Goal: Task Accomplishment & Management: Complete application form

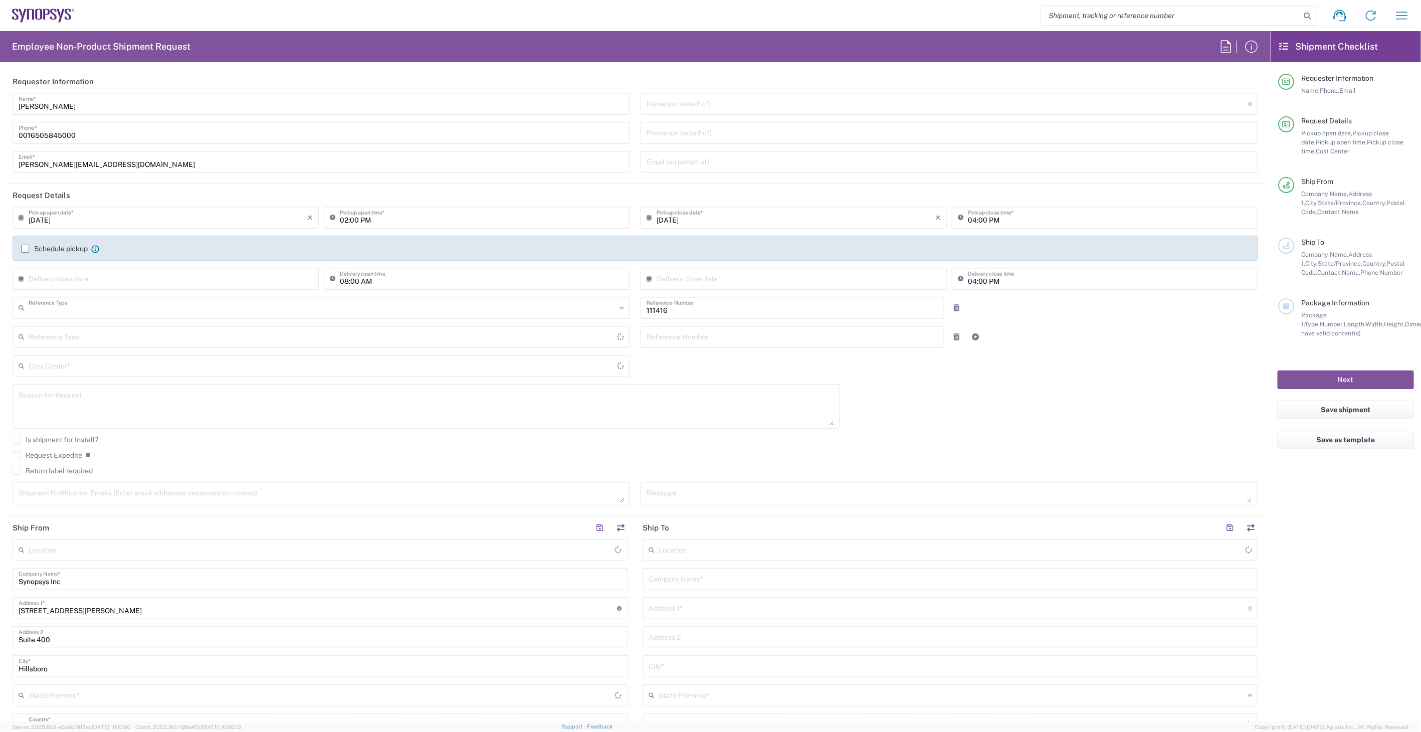
type input "Department"
type input "[GEOGRAPHIC_DATA]"
type input "US01, SIG, IT Platform Products 111416"
type input "Delivered at Place"
type input "Oregon"
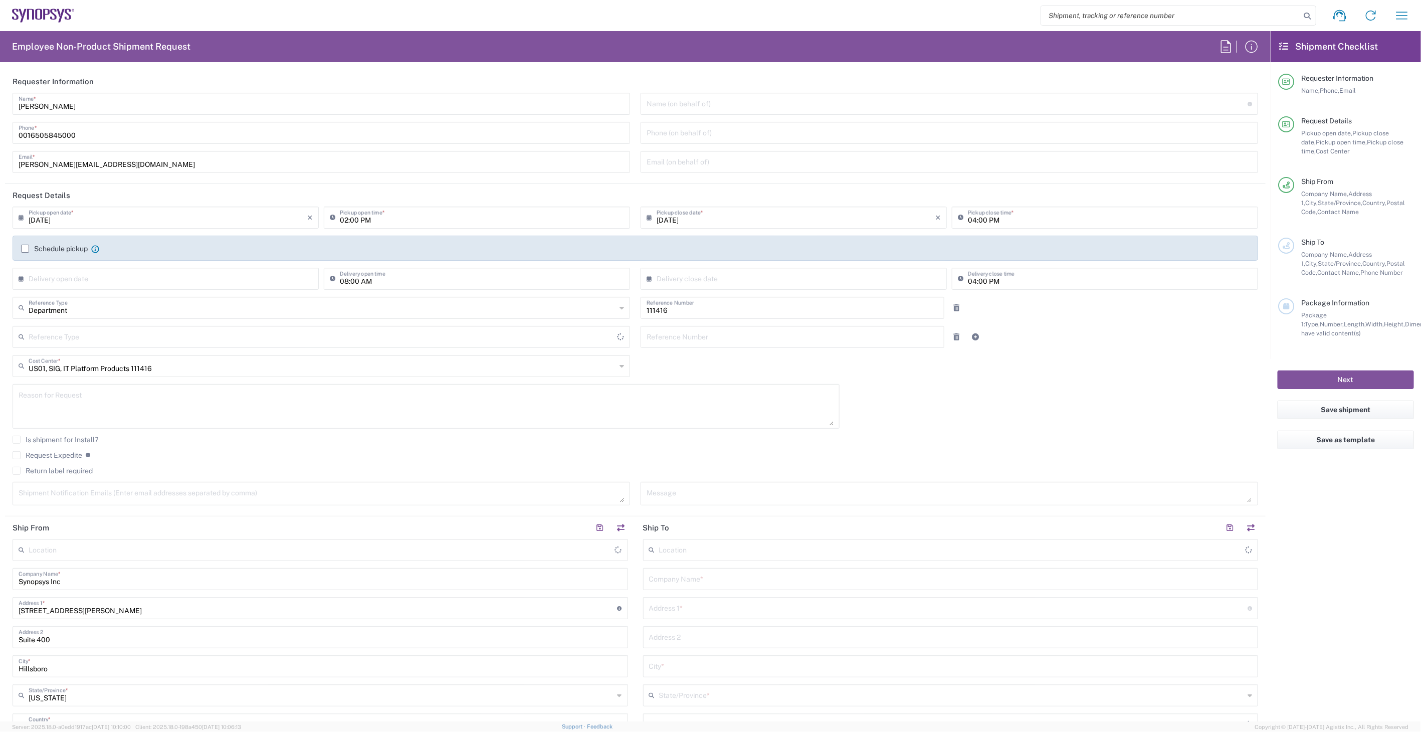
type input "United States"
type input "Hillsboro US03"
click at [971, 219] on input "04:00 PM" at bounding box center [1110, 217] width 284 height 18
click at [463, 274] on input "08:00 AM" at bounding box center [482, 278] width 284 height 18
type input "Department"
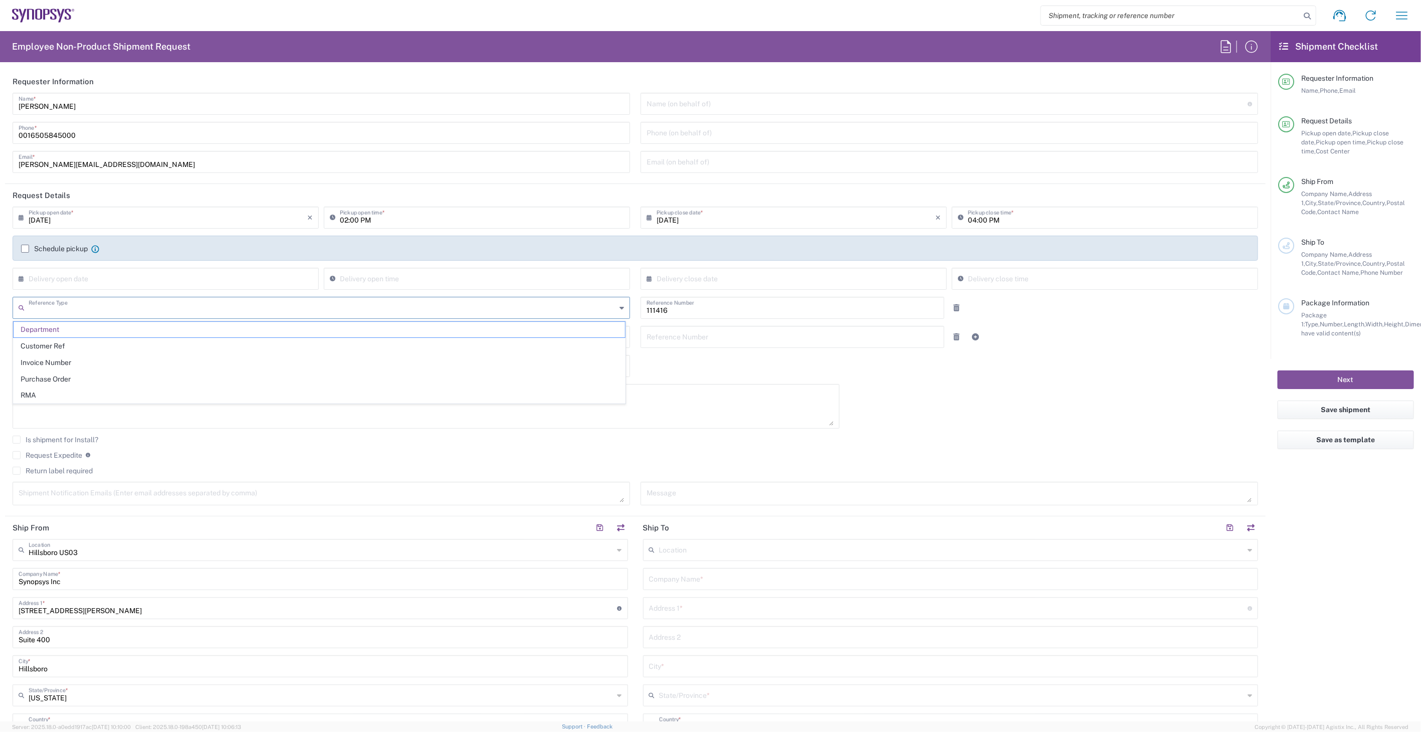
type input "Department"
click at [83, 469] on label "Return label required" at bounding box center [53, 471] width 80 height 8
click at [17, 471] on input "Return label required" at bounding box center [17, 471] width 0 height 0
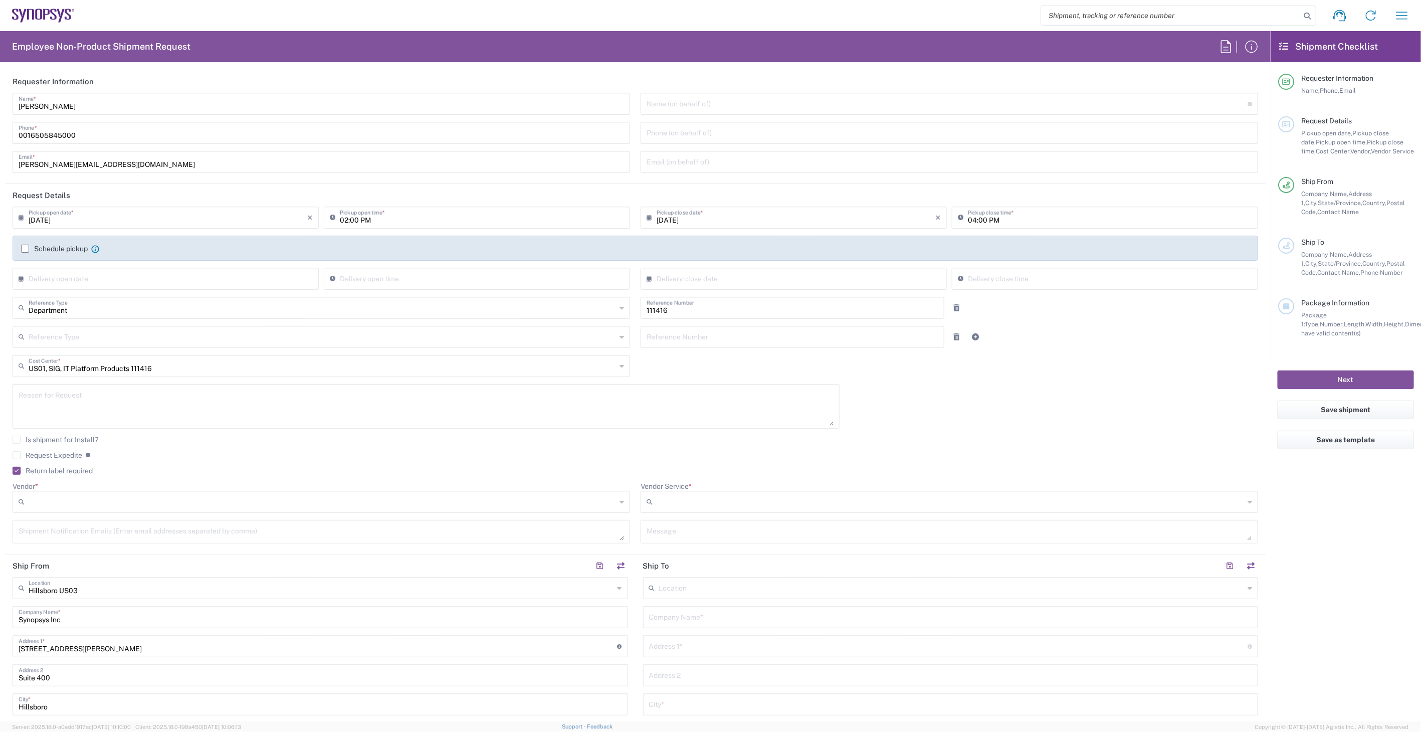
click at [99, 499] on input "Vendor *" at bounding box center [322, 502] width 587 height 16
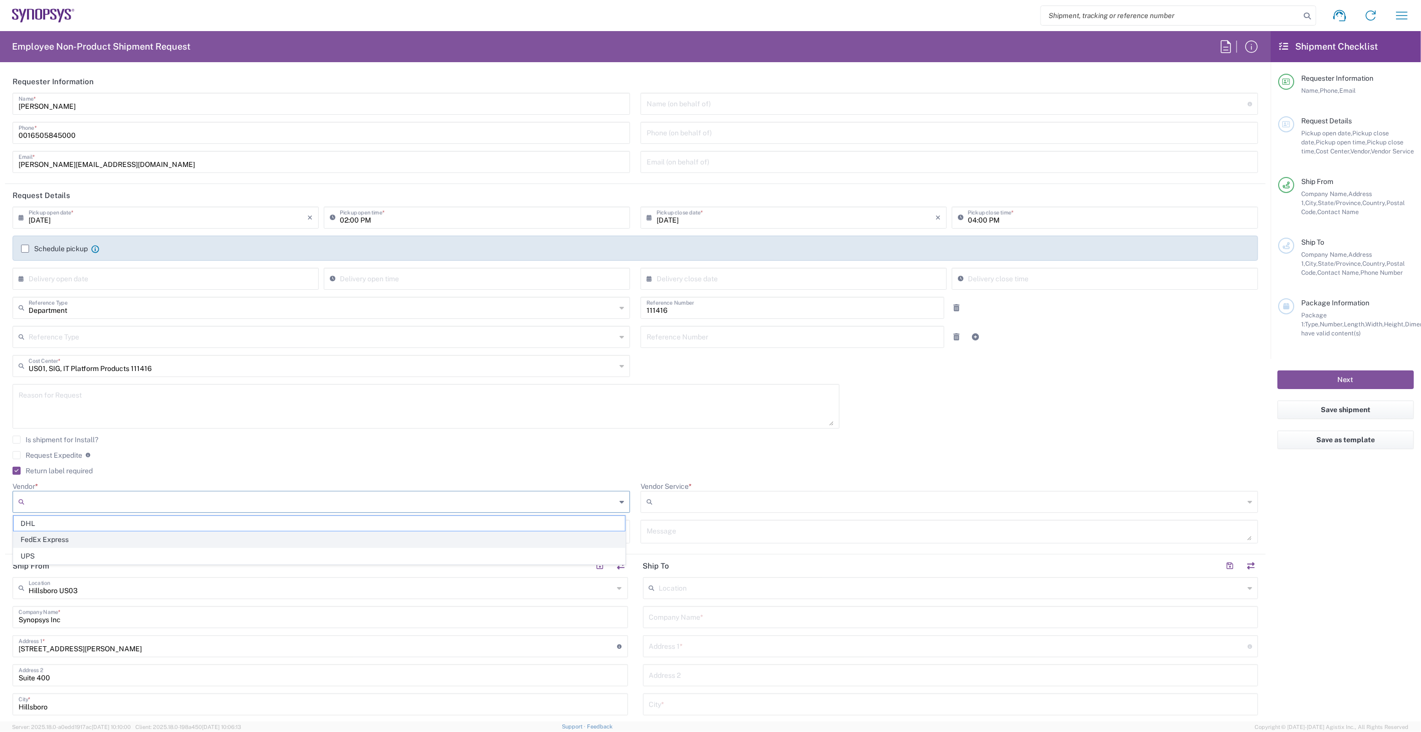
click at [84, 542] on span "FedEx Express" at bounding box center [319, 540] width 611 height 16
type input "FedEx Express"
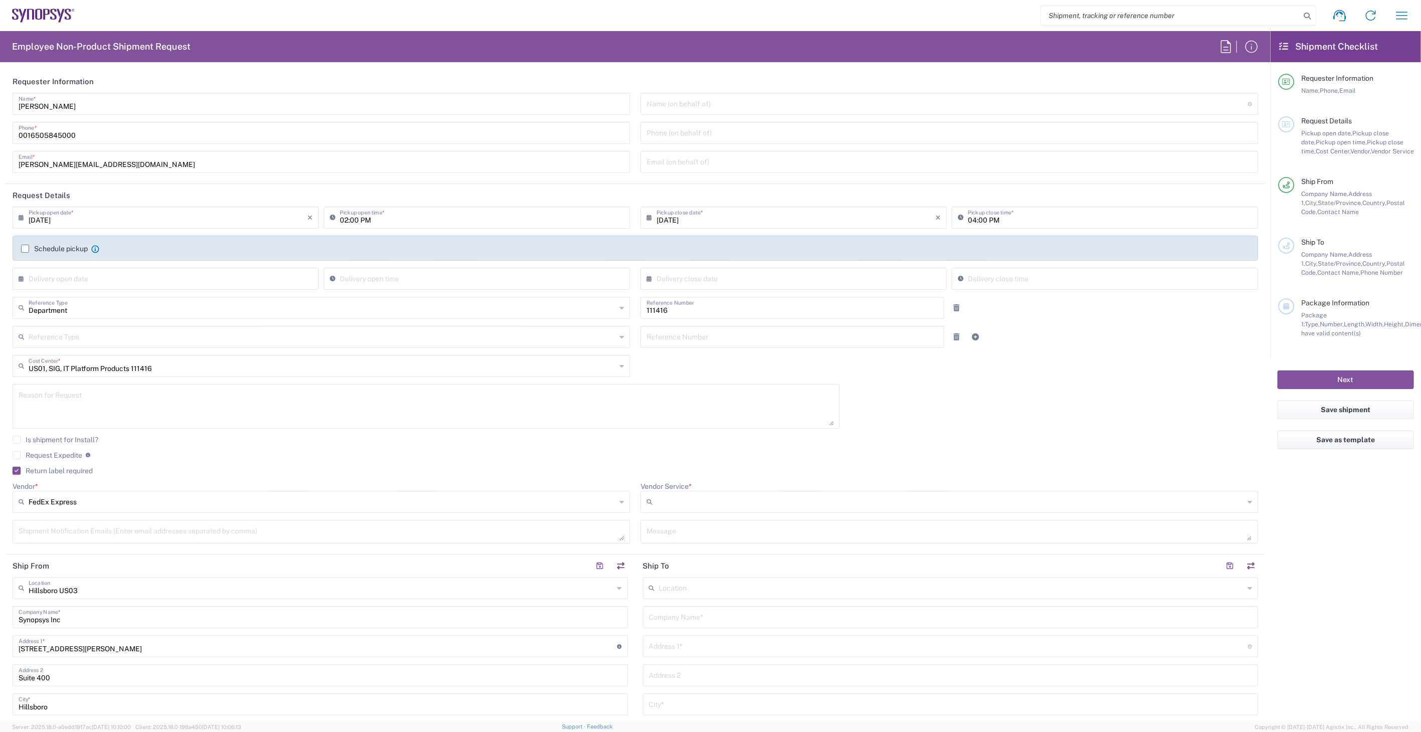
click at [753, 507] on input "Vendor Service *" at bounding box center [950, 502] width 587 height 16
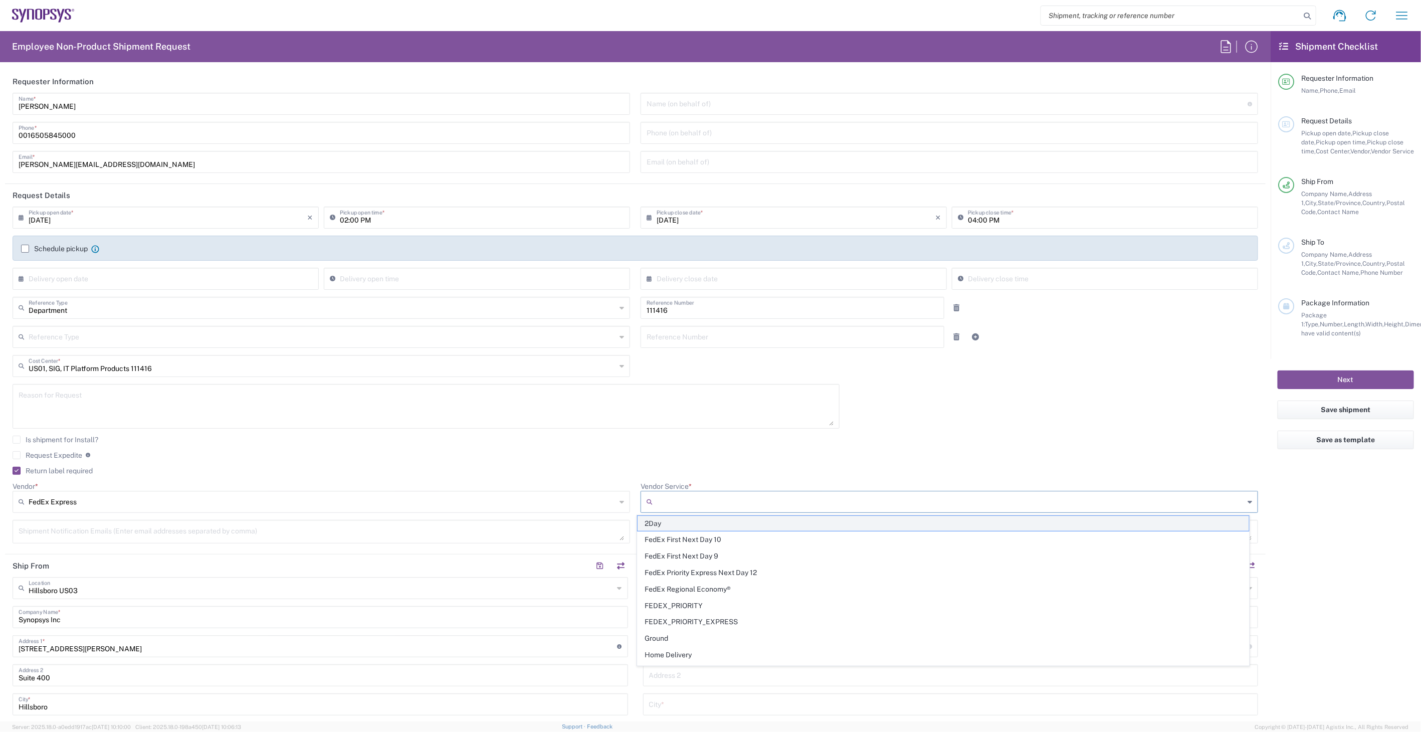
click at [748, 525] on span "2Day" at bounding box center [942, 524] width 611 height 16
type input "2Day"
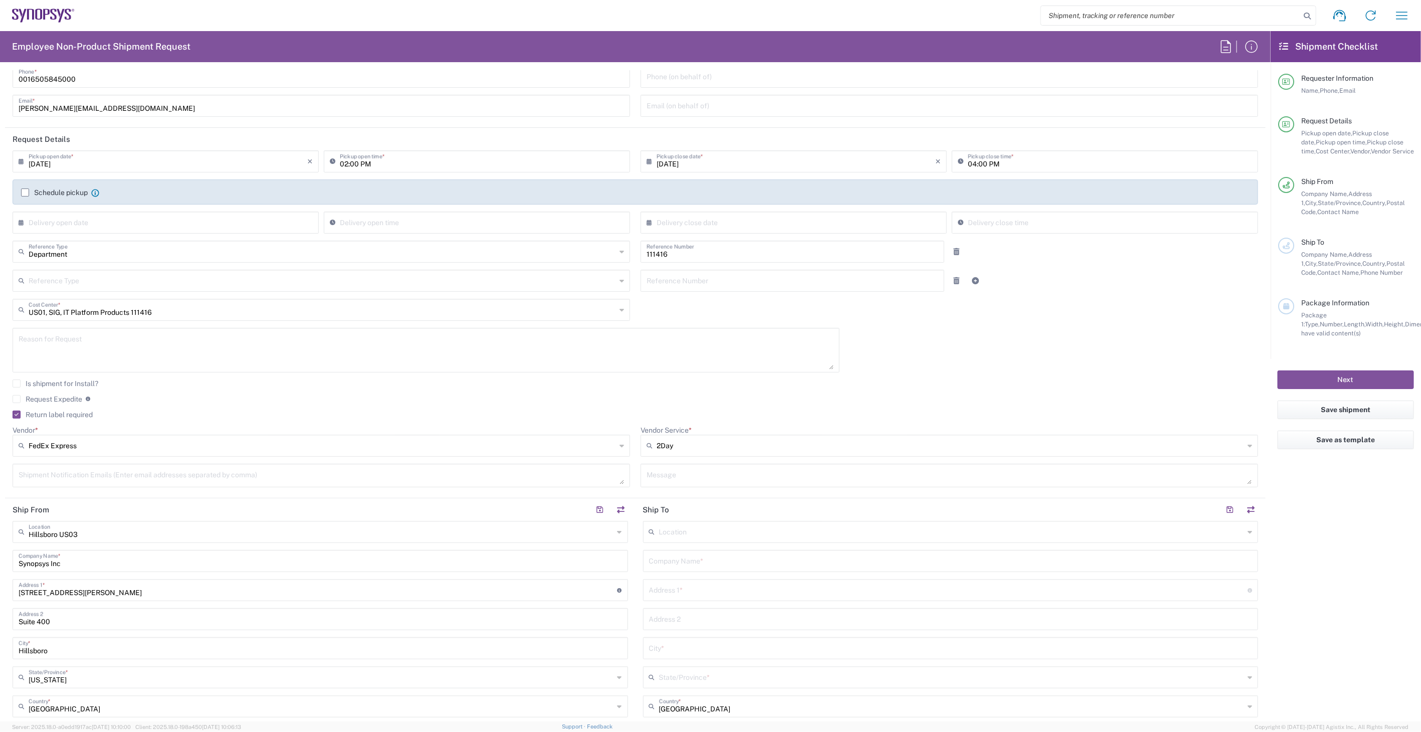
scroll to position [167, 0]
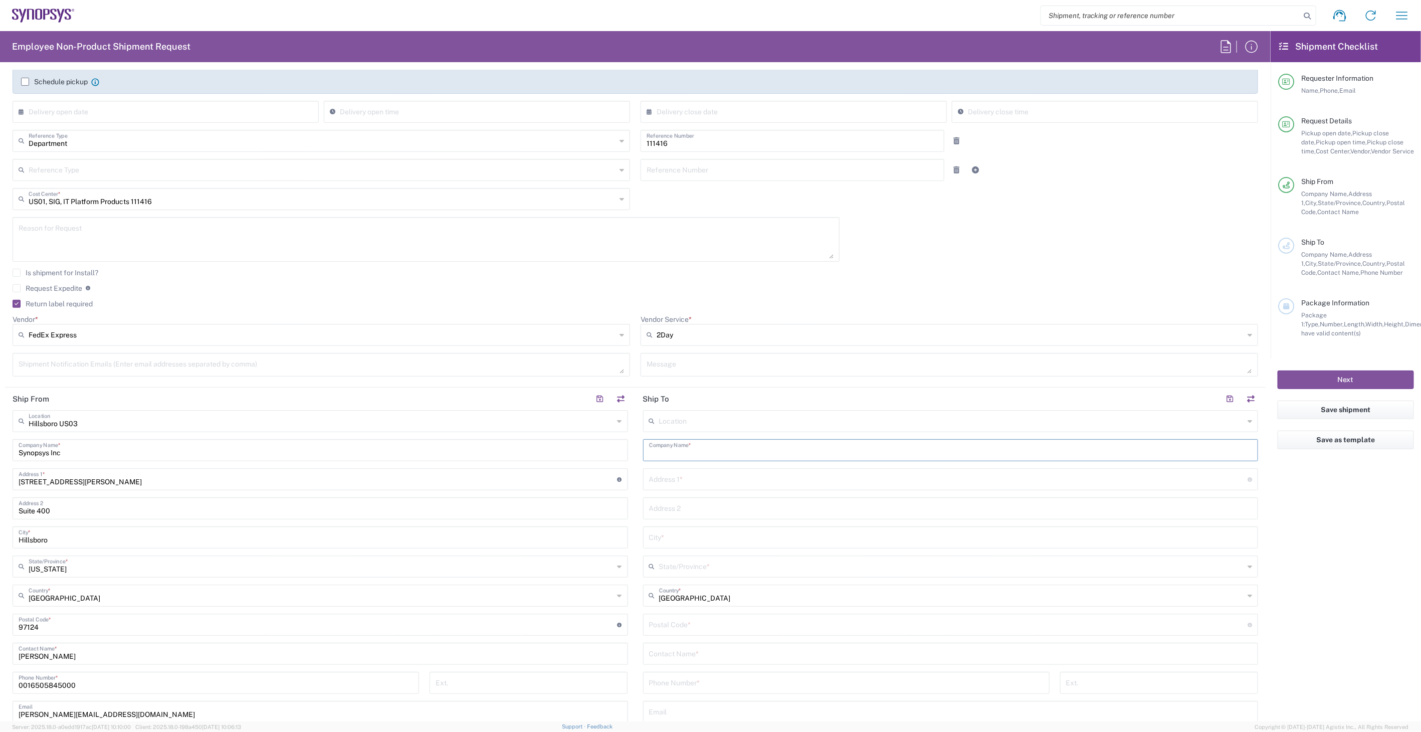
click at [744, 449] on input "text" at bounding box center [950, 450] width 603 height 18
type input "cHARLES"
type input "Charles River Associates"
click at [670, 479] on input "text" at bounding box center [948, 479] width 599 height 18
paste input "One South Wacker Drive"
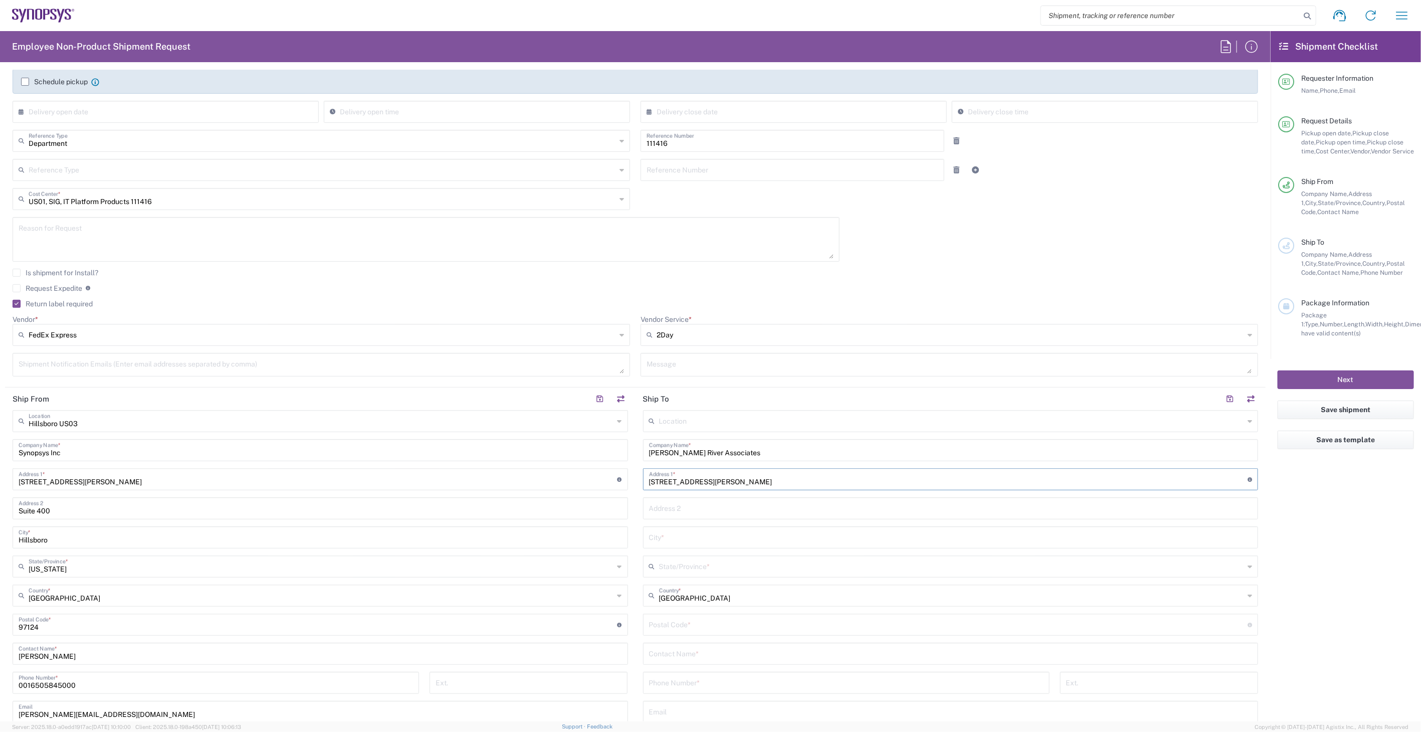
type input "One South Wacker Drive"
type input "34th Floor"
click at [668, 541] on input "text" at bounding box center [950, 537] width 603 height 18
paste input "Chicago"
type input "Chicago"
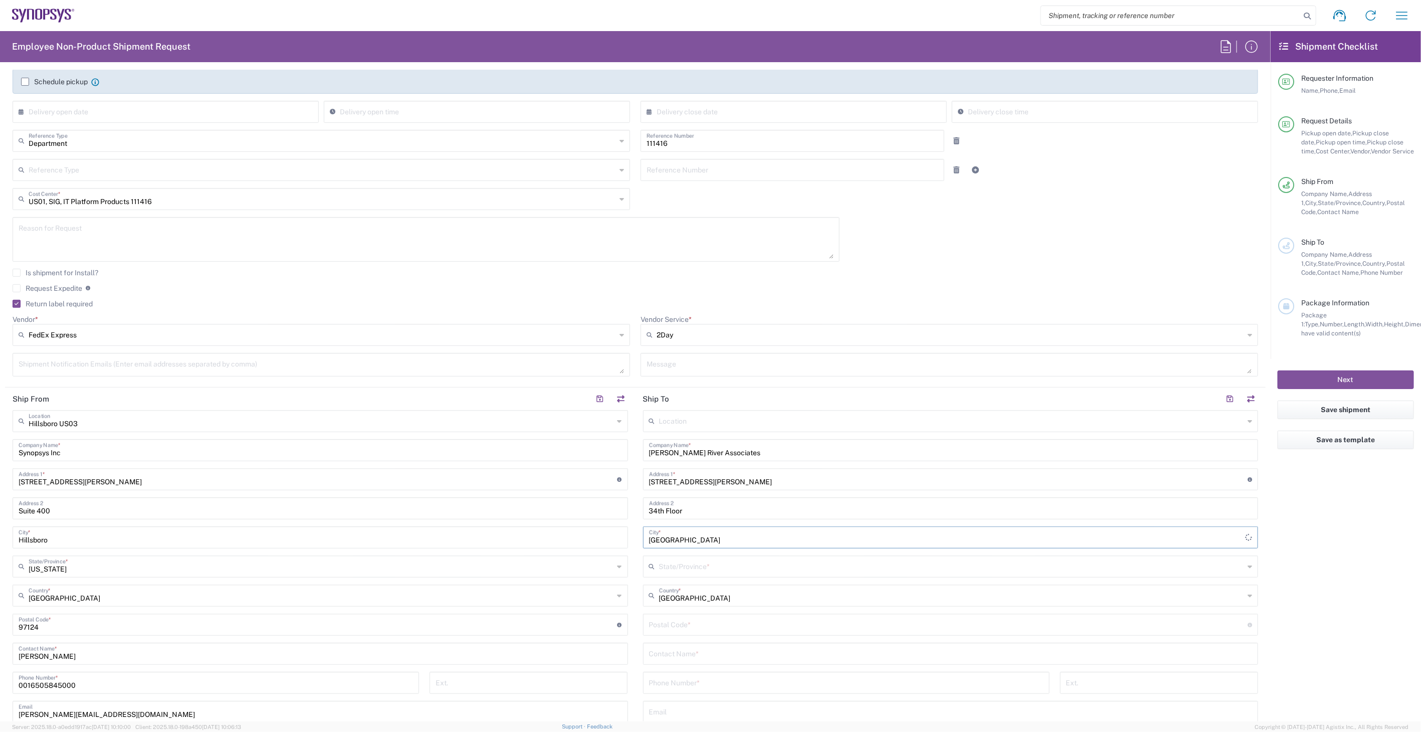
click at [697, 560] on input "text" at bounding box center [951, 566] width 585 height 18
click at [695, 586] on span "Illinois" at bounding box center [943, 588] width 609 height 16
type input "Illinois"
click at [709, 634] on div "Postal Code * Postal Code for United States should have the following format: 5…" at bounding box center [950, 624] width 615 height 22
click at [710, 628] on input "undefined" at bounding box center [948, 624] width 599 height 18
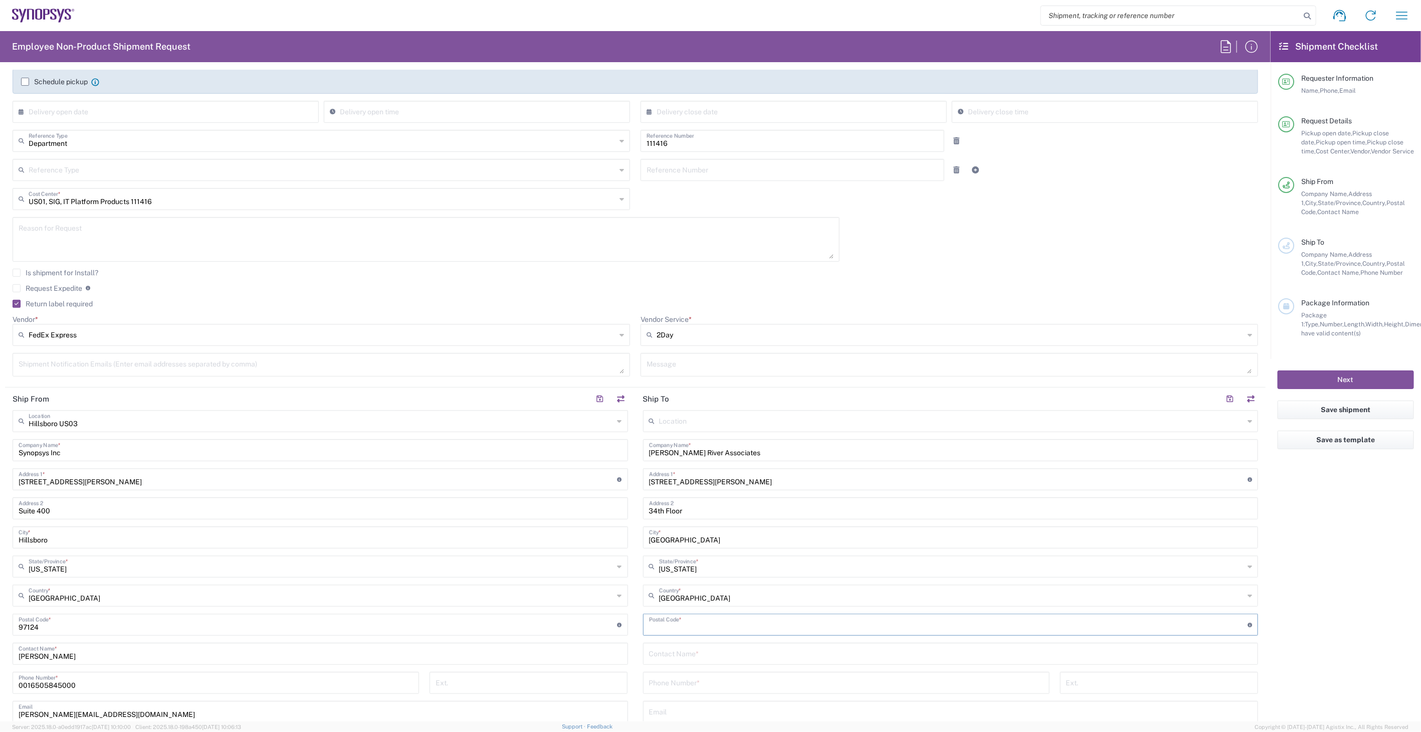
paste input "60606"
type input "60606"
click at [681, 659] on input "text" at bounding box center [950, 653] width 603 height 18
paste input "William Poirier"
type input "Attention: William Poirier"
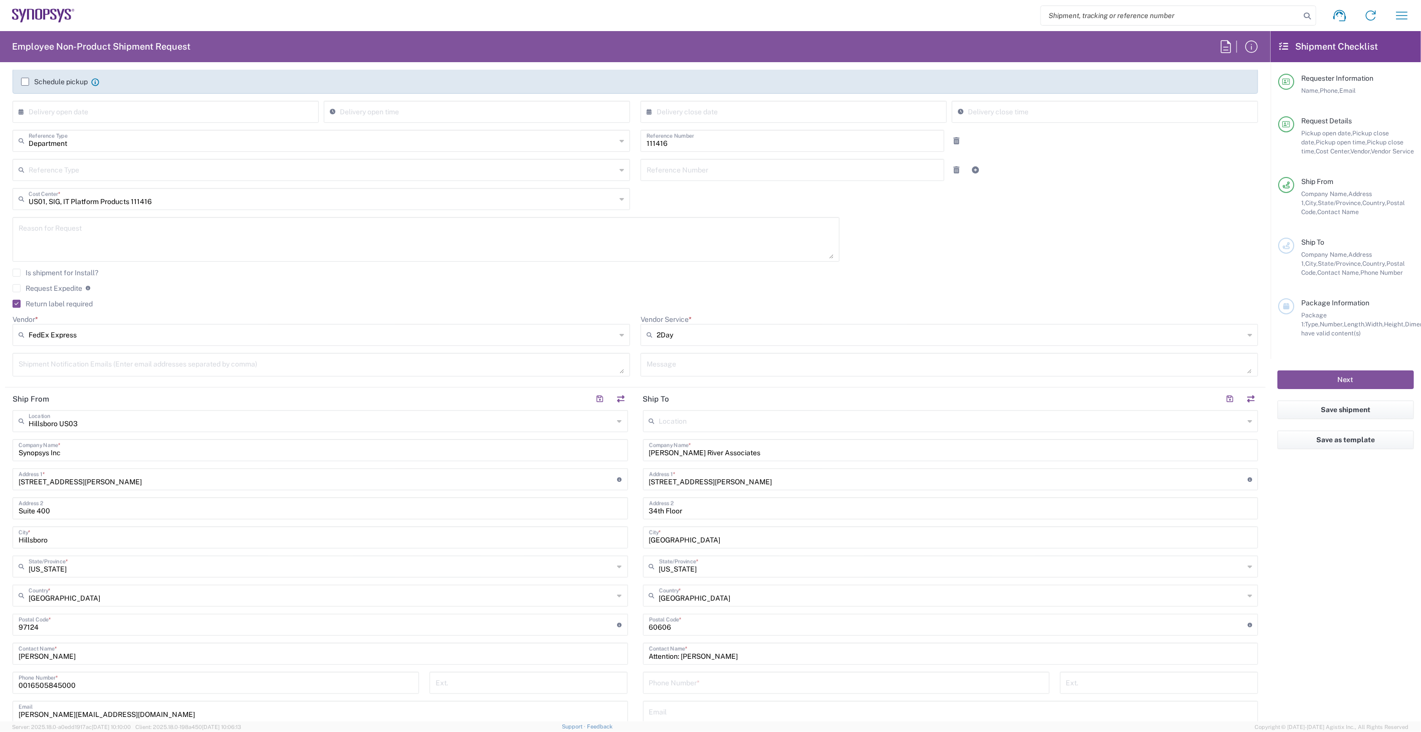
scroll to position [278, 0]
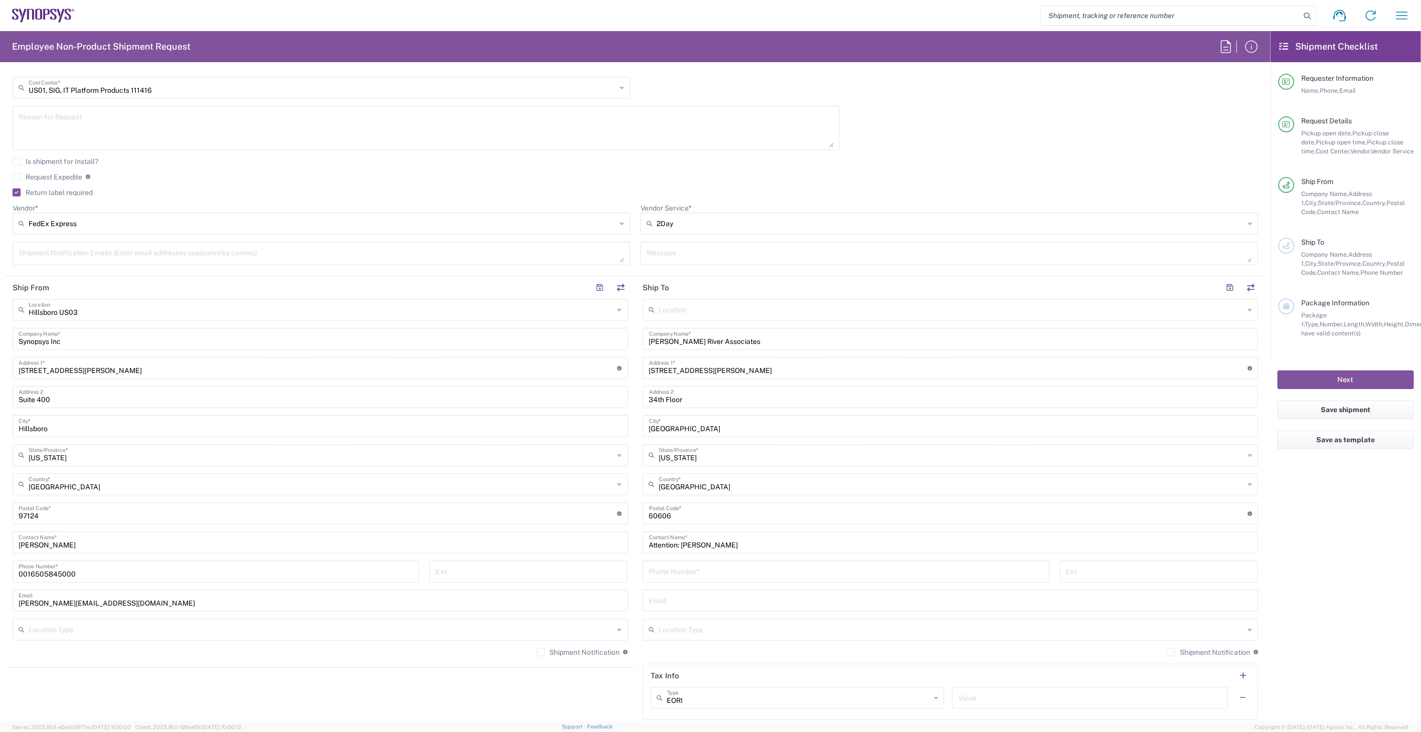
click at [728, 571] on input "tel" at bounding box center [846, 571] width 394 height 18
paste input "312-619-3325"
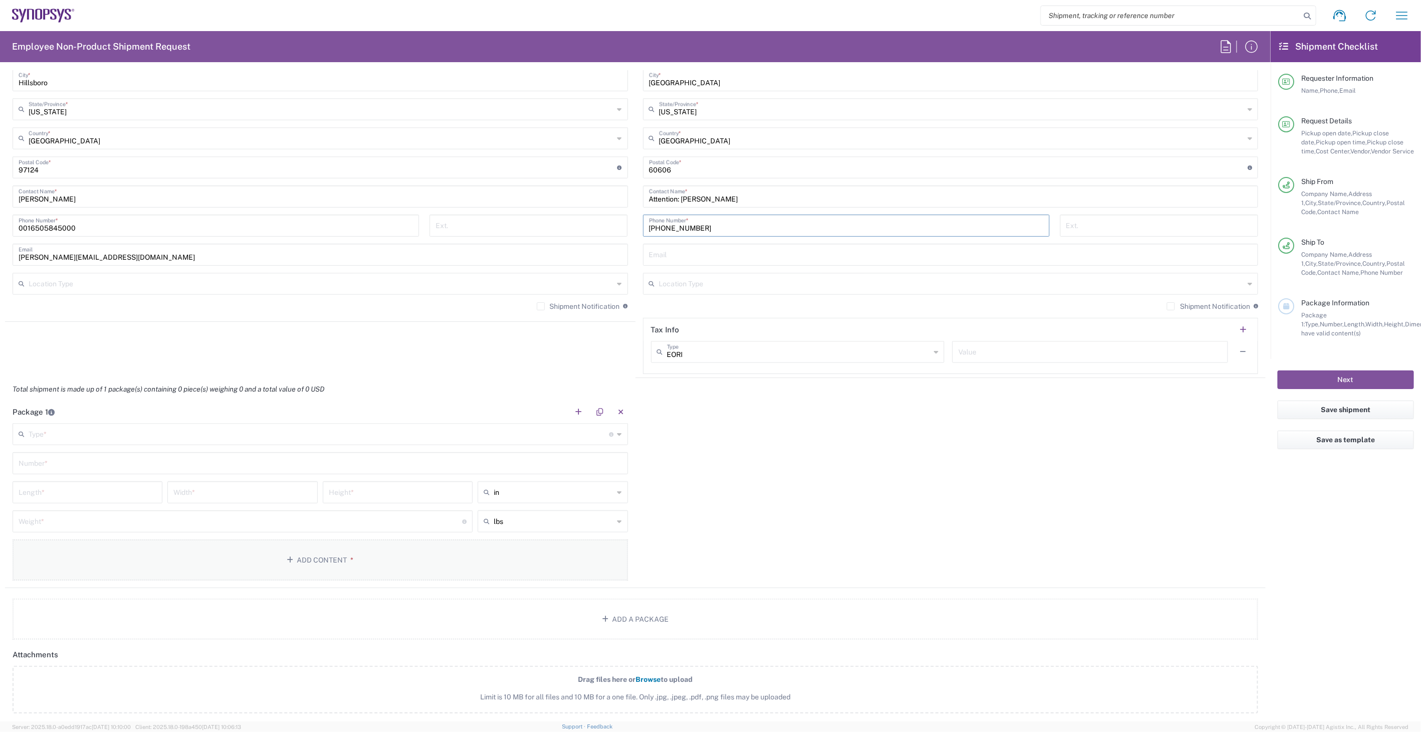
scroll to position [668, 0]
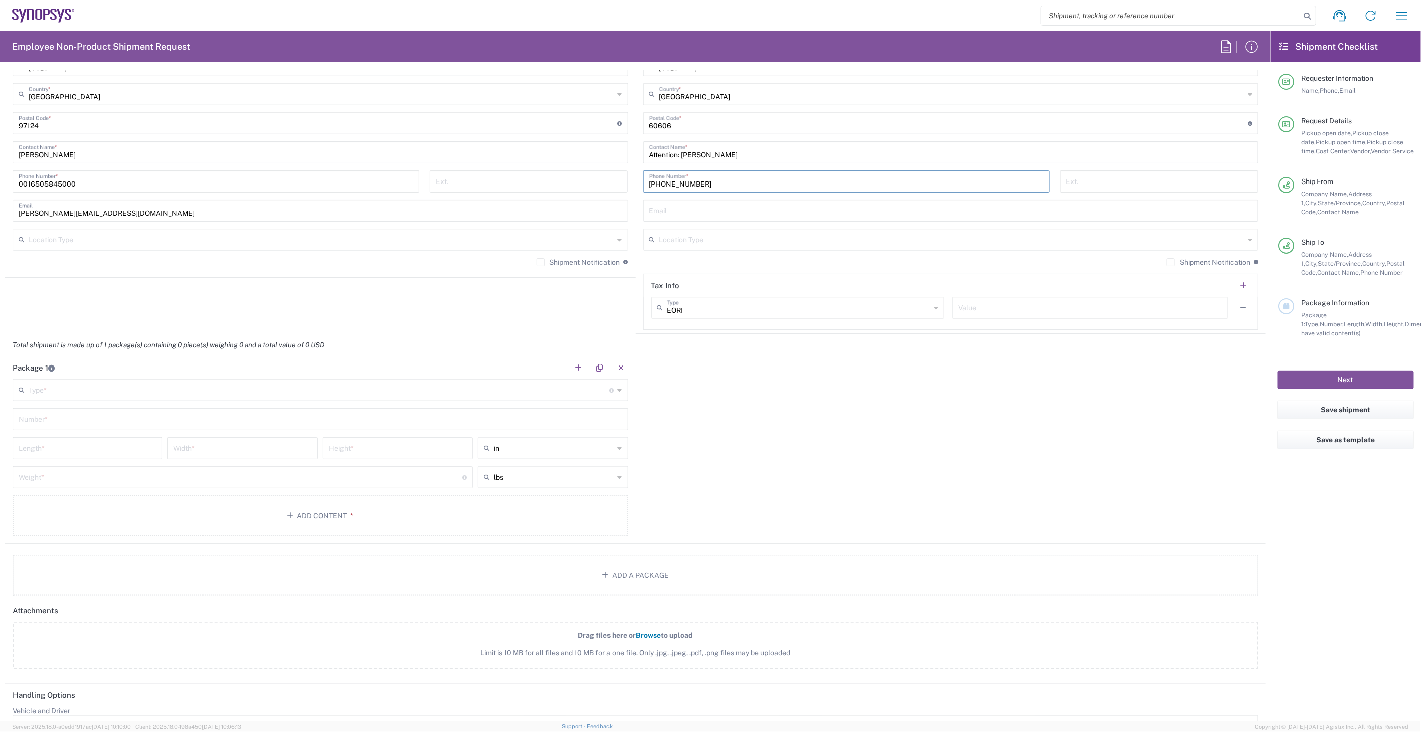
type input "312-619-3325"
click at [202, 387] on input "text" at bounding box center [319, 389] width 581 height 18
click at [134, 411] on span "Medium Box" at bounding box center [318, 411] width 609 height 16
type input "Medium Box"
type input "13"
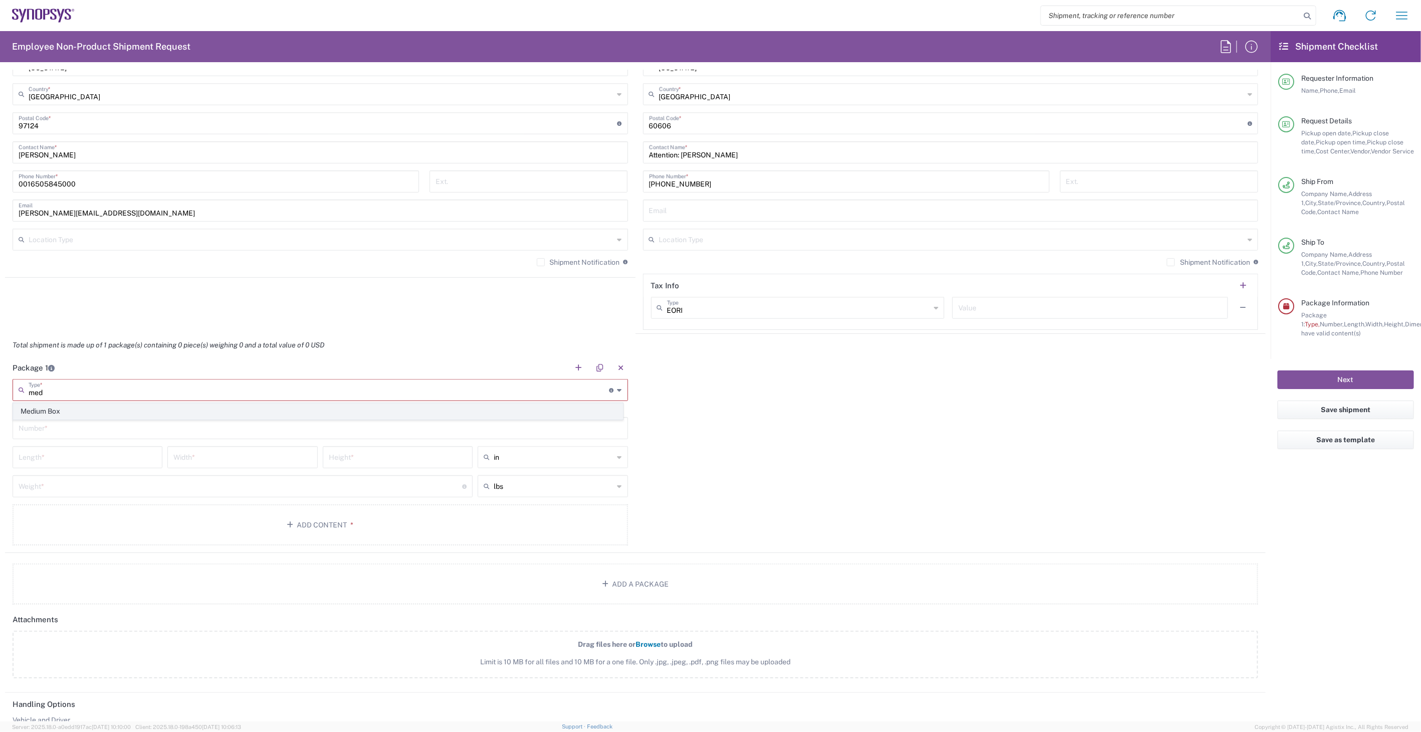
type input "11.5"
type input "2.5"
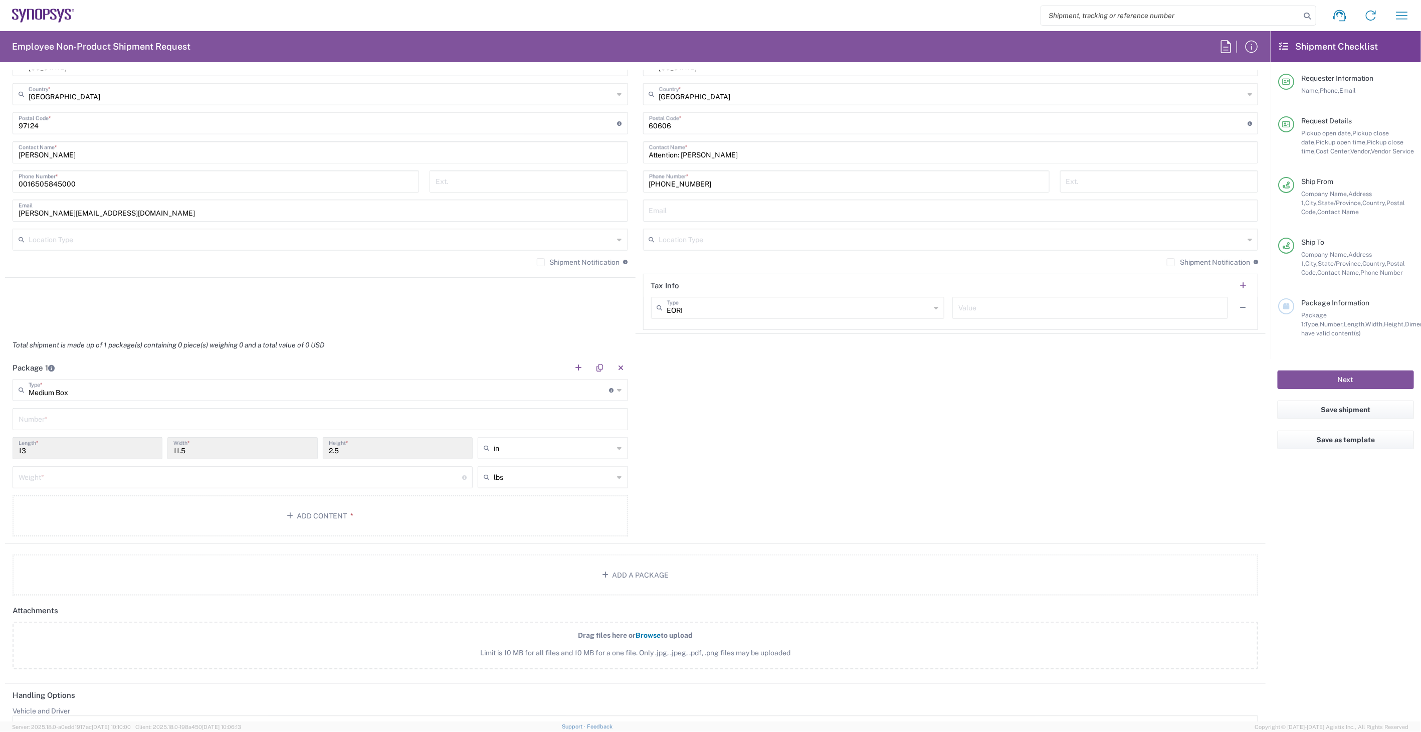
click at [134, 411] on input "text" at bounding box center [320, 418] width 603 height 18
type input "1"
click at [120, 470] on input "number" at bounding box center [241, 477] width 444 height 18
type input "12"
click at [307, 499] on button "Add Content *" at bounding box center [320, 515] width 615 height 41
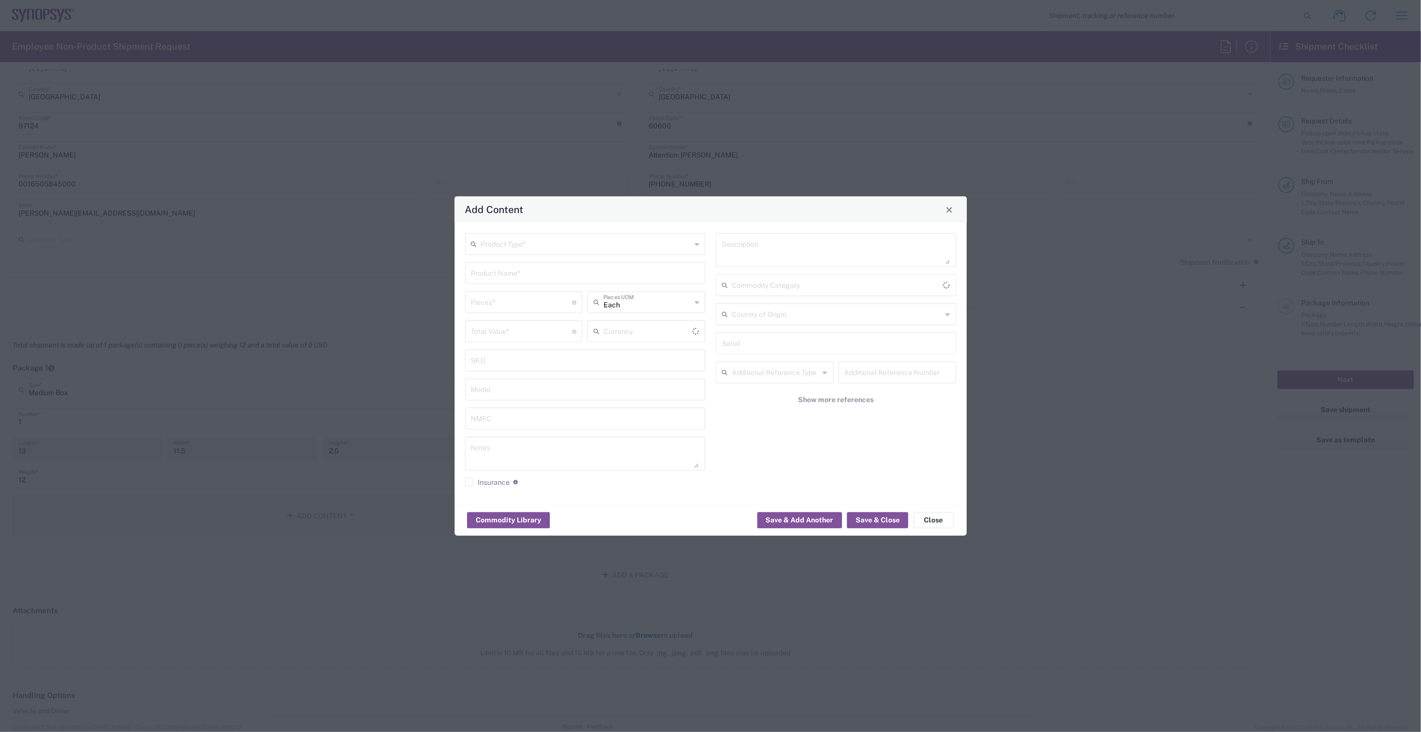
type input "US Dollar"
click at [510, 244] on input "text" at bounding box center [586, 244] width 210 height 18
click at [511, 281] on span "General Commodity" at bounding box center [585, 283] width 238 height 16
type input "General Commodity"
click at [511, 281] on div "Product Name *" at bounding box center [585, 273] width 241 height 22
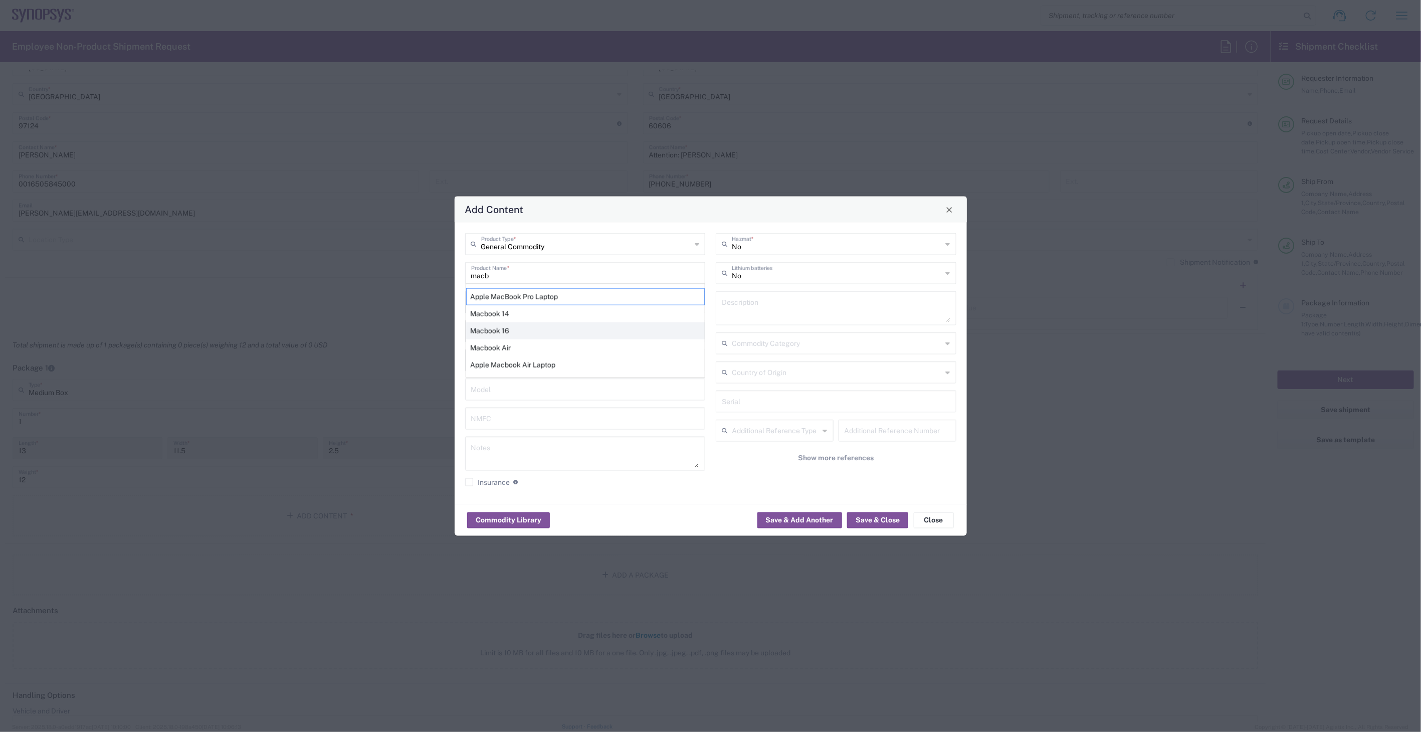
click at [515, 326] on div "Macbook 16" at bounding box center [585, 330] width 239 height 17
type input "Macbook 16"
type textarea "LAPTOP COMPUTER"
click at [512, 307] on input "number" at bounding box center [521, 302] width 101 height 18
type input "2"
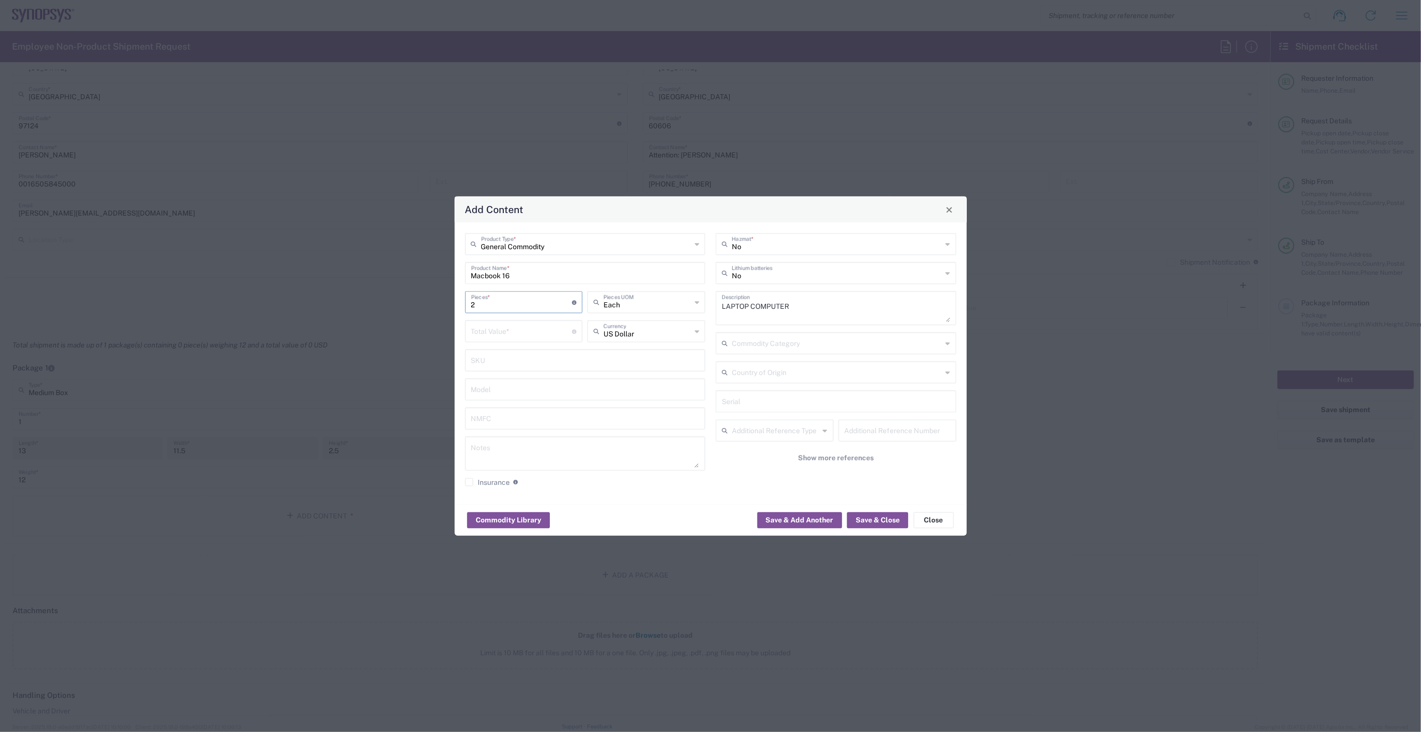
click at [520, 331] on input "number" at bounding box center [521, 331] width 101 height 18
type input "2000"
click at [762, 276] on input "text" at bounding box center [837, 273] width 210 height 18
click at [750, 309] on span "Yes" at bounding box center [836, 312] width 238 height 16
type input "Yes"
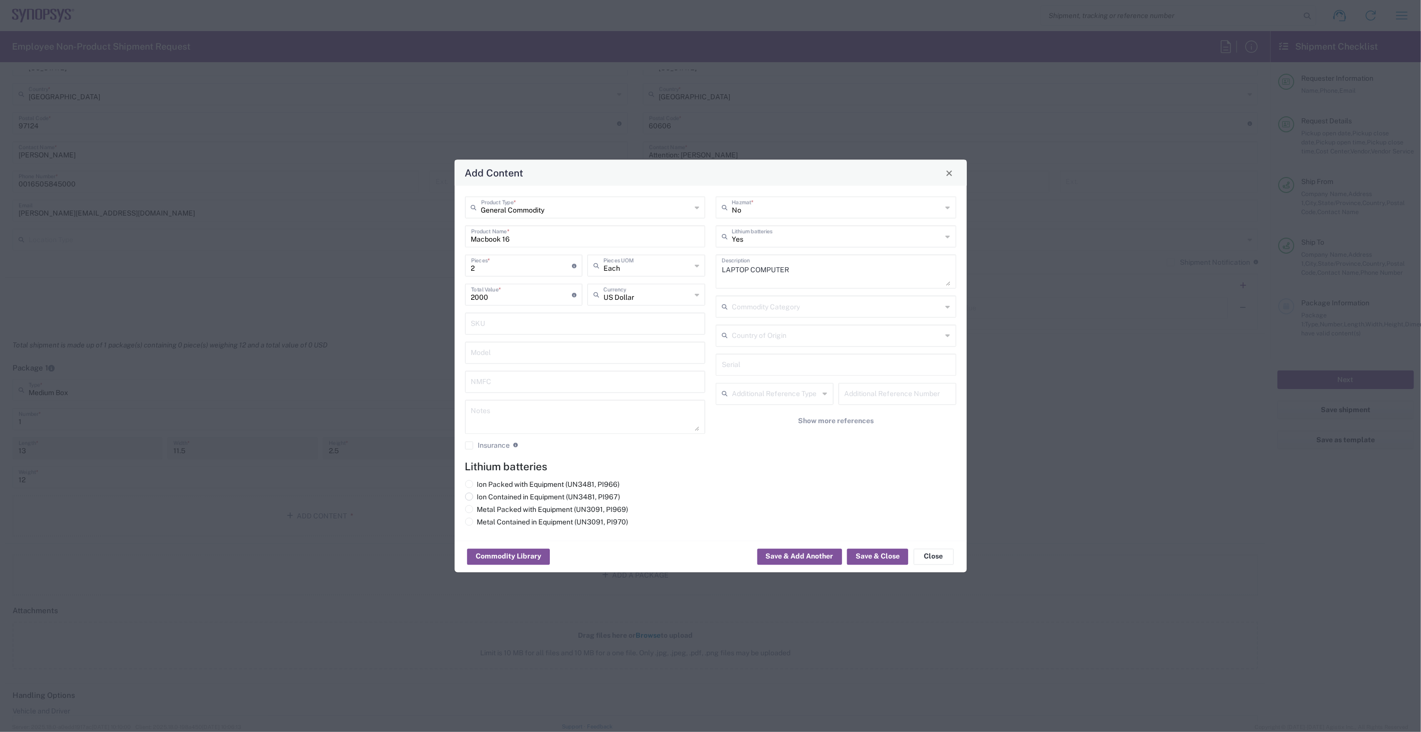
click at [529, 495] on label "Ion Contained in Equipment (UN3481, PI967)" at bounding box center [542, 497] width 155 height 9
click at [484, 495] on input "Ion Contained in Equipment (UN3481, PI967)" at bounding box center [480, 496] width 7 height 7
radio input "true"
click at [885, 565] on div "Commodity Library Save & Add Another Save & Close Close" at bounding box center [711, 557] width 512 height 32
click at [885, 556] on button "Save & Close" at bounding box center [877, 557] width 61 height 16
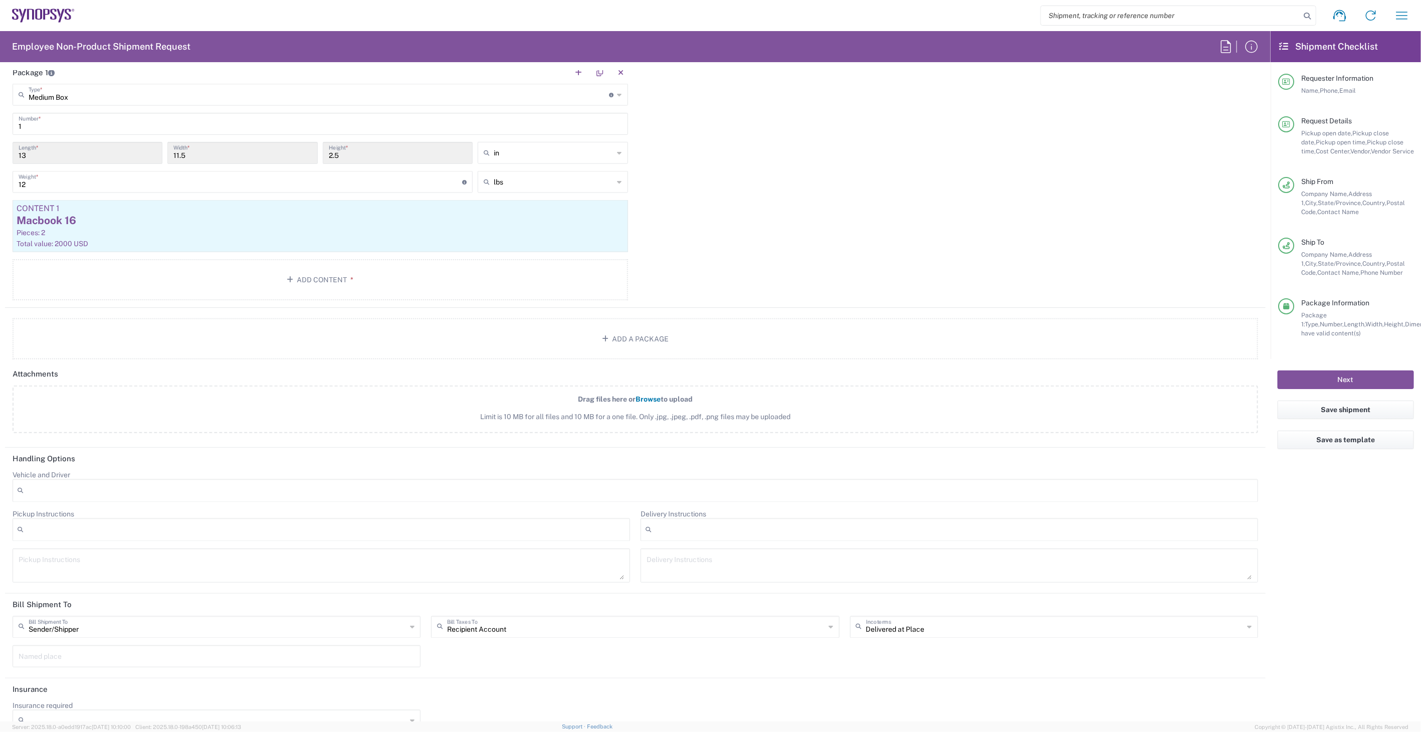
scroll to position [982, 0]
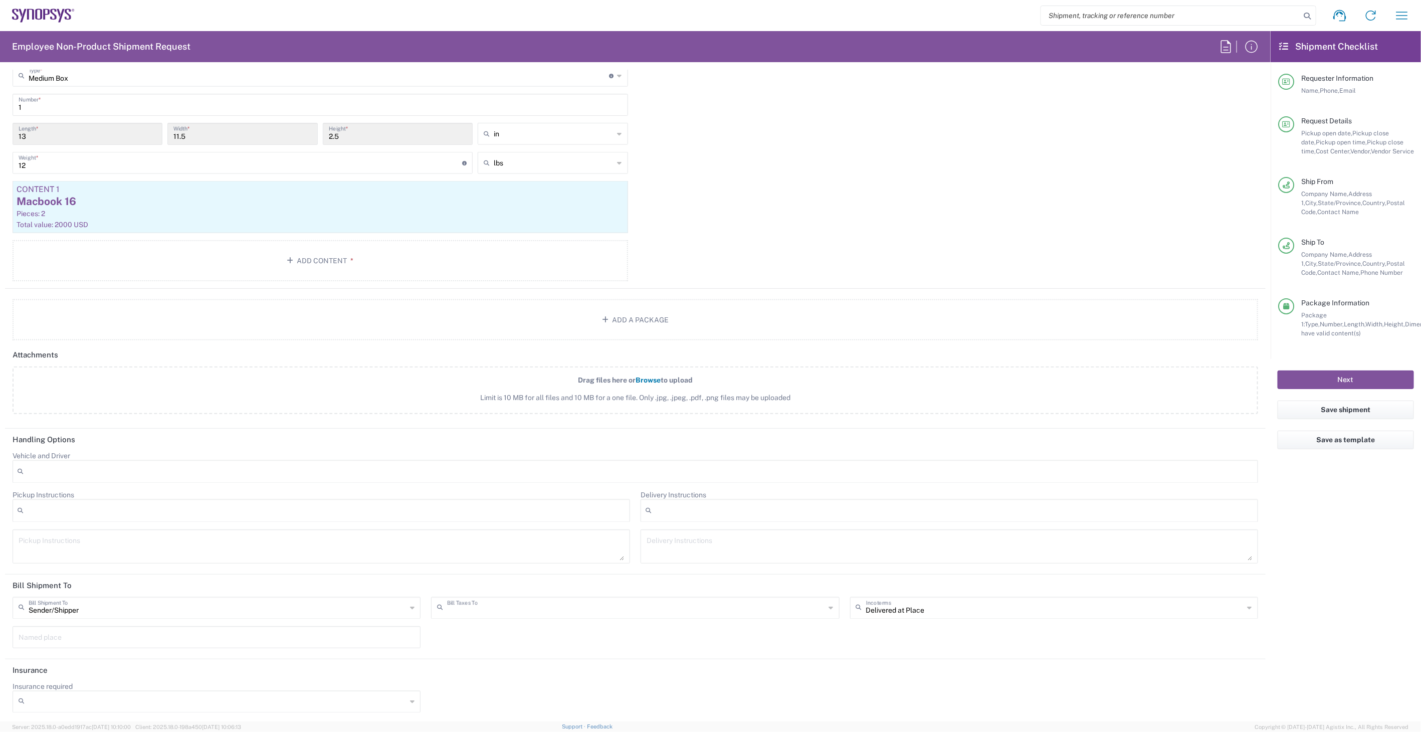
click at [525, 604] on input "text" at bounding box center [636, 607] width 378 height 18
click at [518, 645] on span "Sender/Shipper" at bounding box center [630, 643] width 403 height 16
type input "Sender/Shipper"
click at [1357, 377] on button "Next" at bounding box center [1345, 379] width 136 height 19
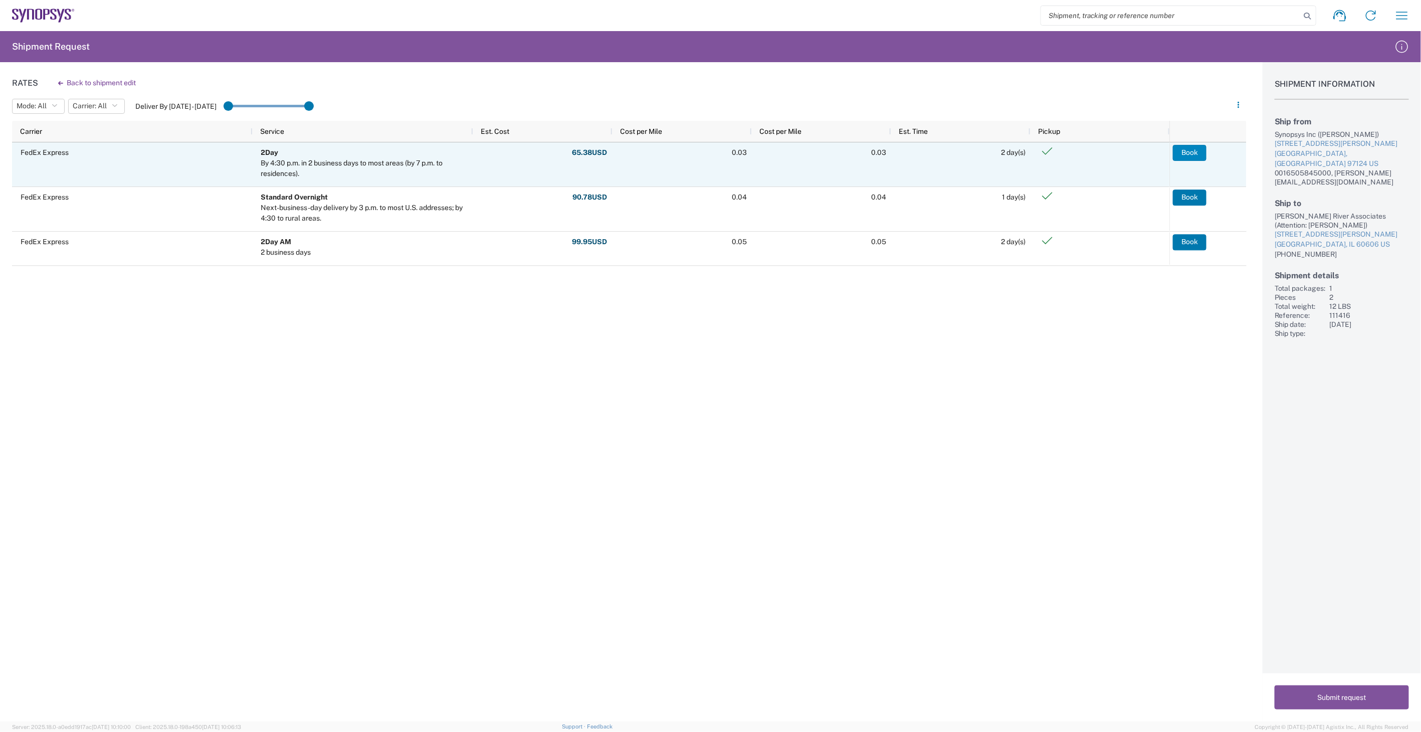
click at [1199, 156] on button "Book" at bounding box center [1190, 153] width 34 height 16
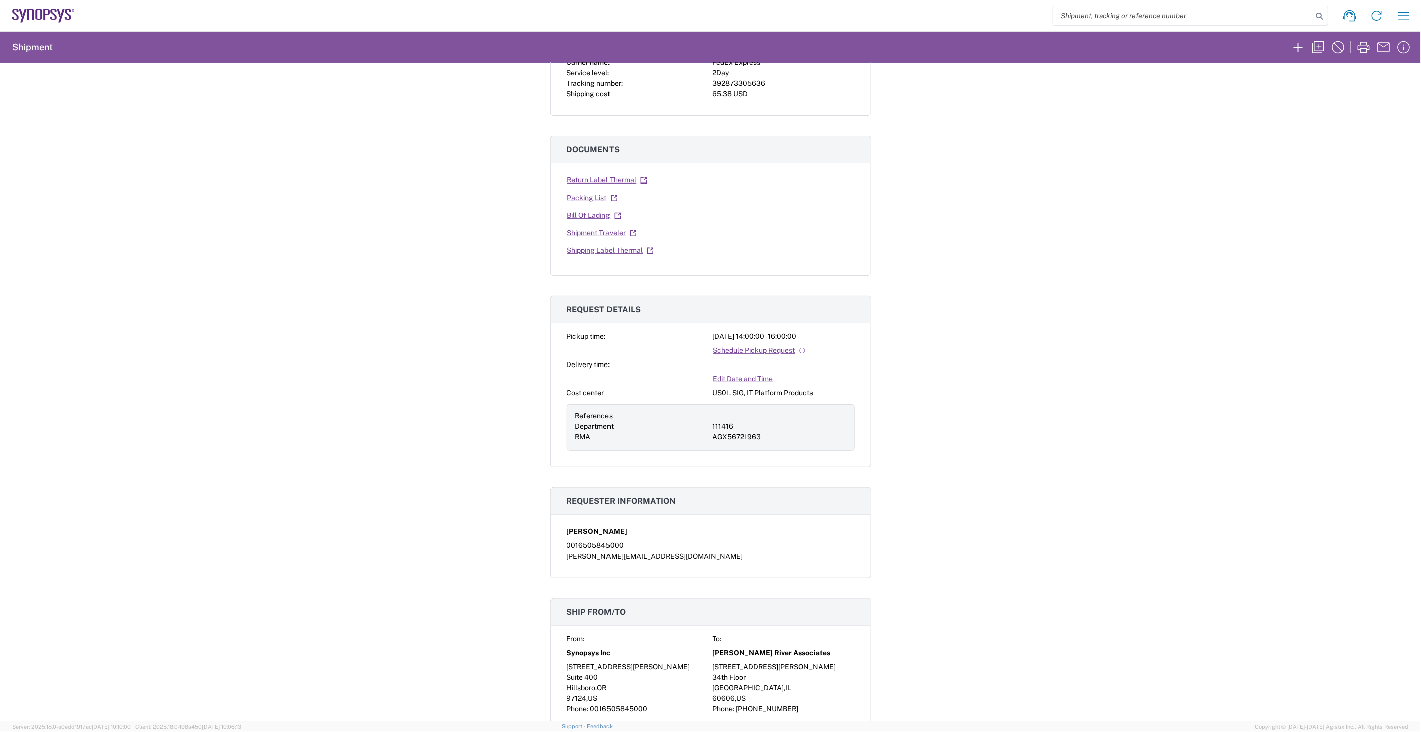
scroll to position [223, 0]
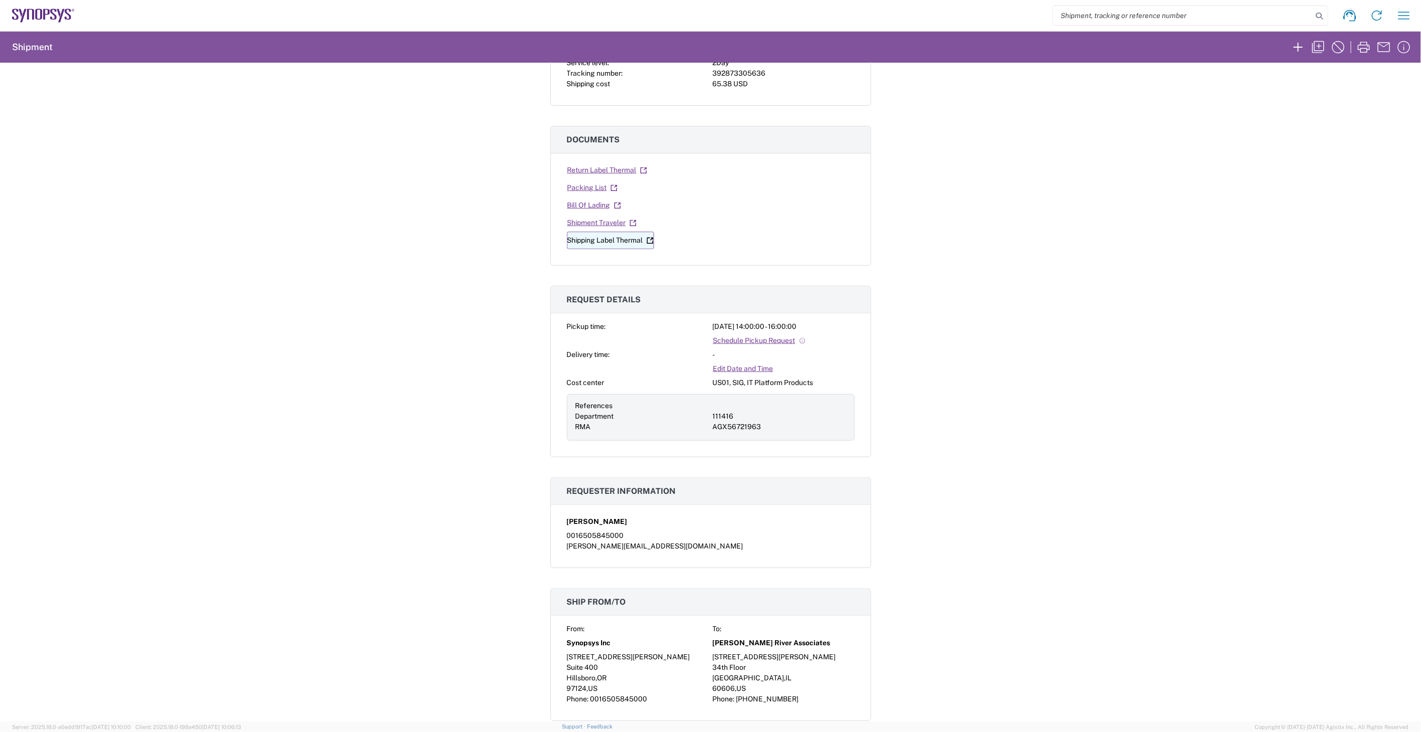
click at [618, 243] on link "Shipping Label Thermal" at bounding box center [610, 241] width 87 height 18
click at [615, 170] on link "Return Label Thermal" at bounding box center [607, 170] width 81 height 18
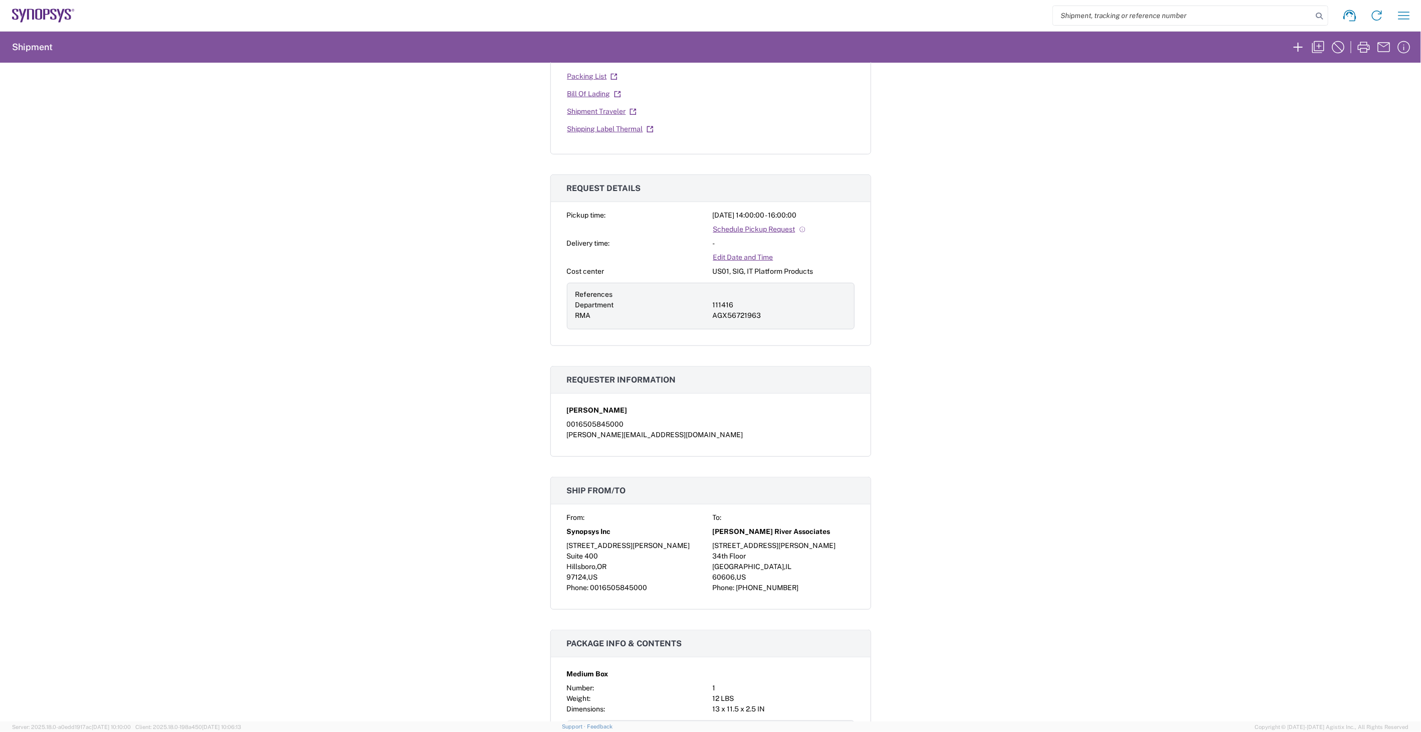
scroll to position [0, 0]
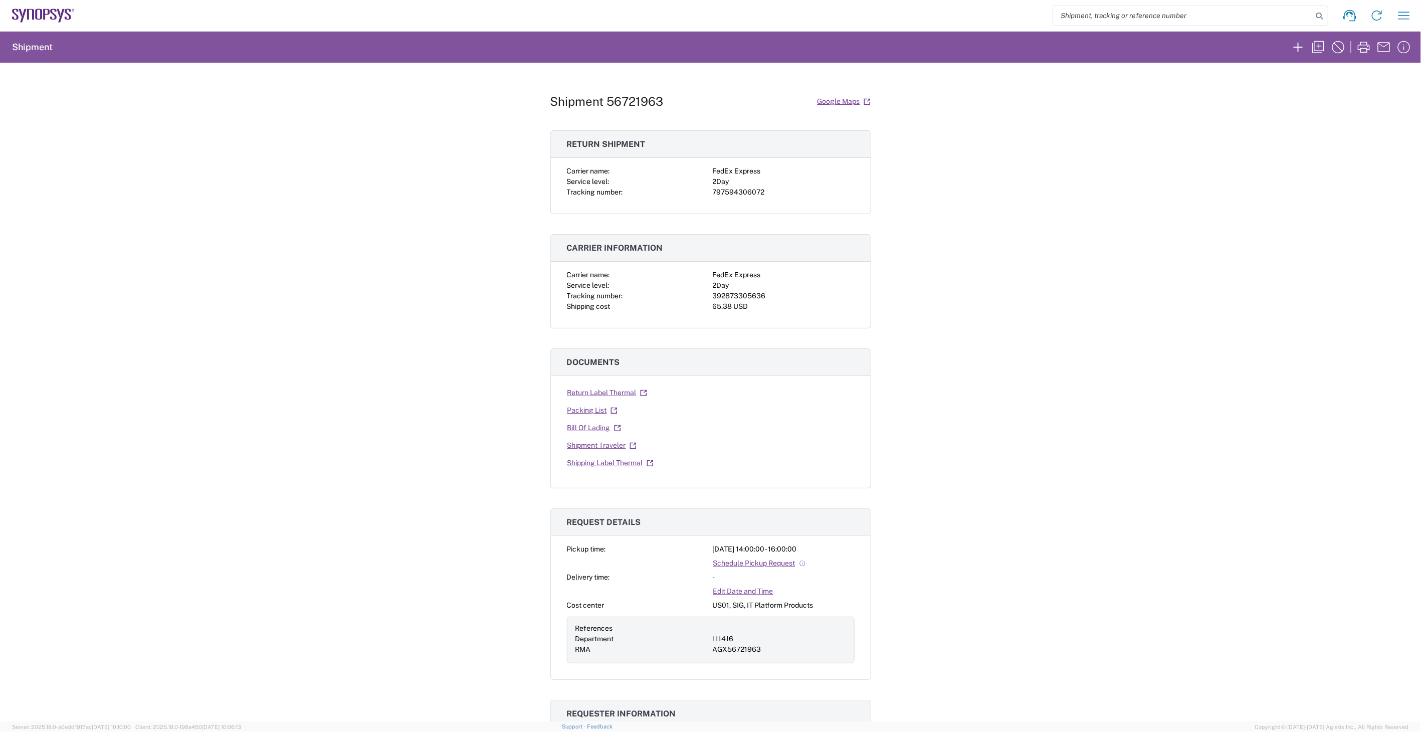
click at [754, 297] on div "392873305636" at bounding box center [784, 296] width 142 height 11
copy div "392873305636"
click at [953, 332] on div "Shipment 56721963 Google Maps Return shipment Carrier name: FedEx Express Servi…" at bounding box center [710, 392] width 1421 height 659
click at [752, 294] on div "392873305636" at bounding box center [784, 296] width 142 height 11
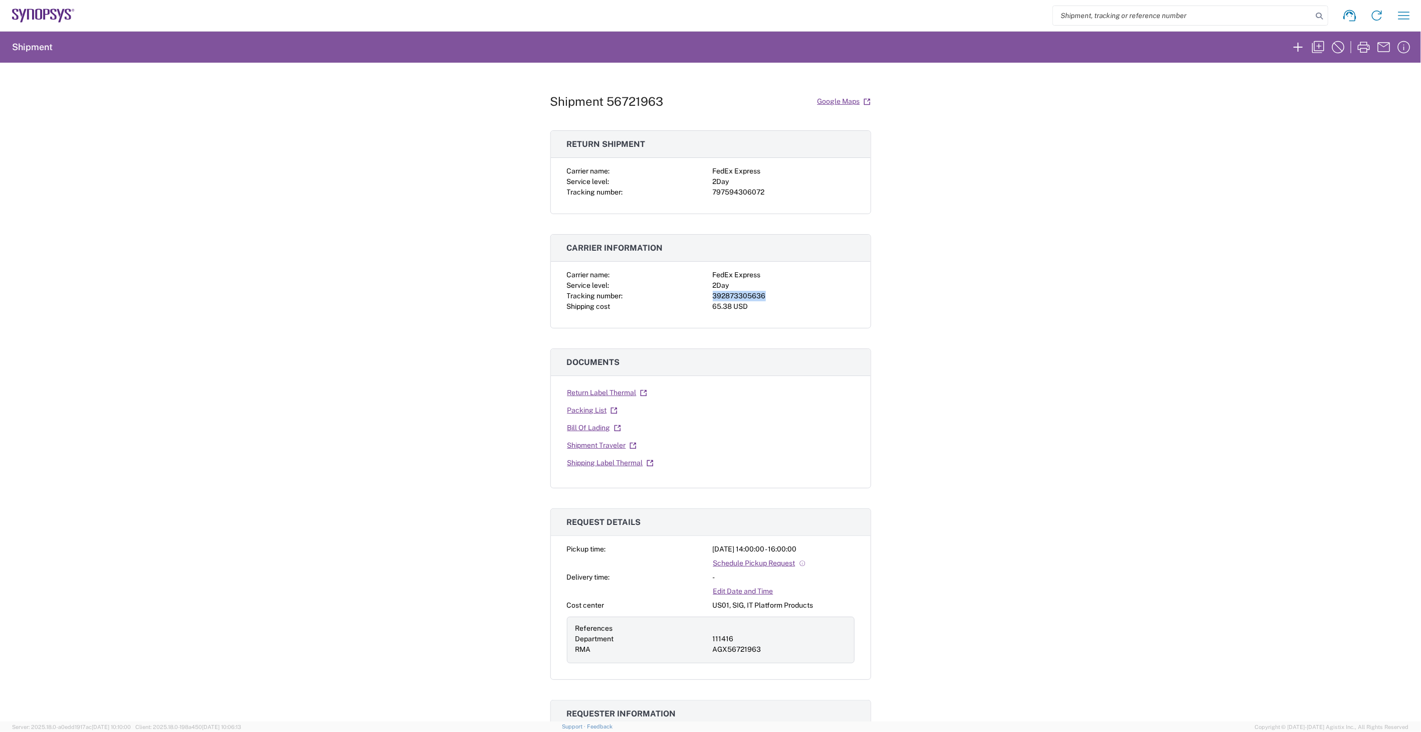
click at [752, 294] on div "392873305636" at bounding box center [784, 296] width 142 height 11
copy div "392873305636"
click at [738, 189] on div "797594306072" at bounding box center [784, 192] width 142 height 11
copy div "797594306072"
